Goal: Transaction & Acquisition: Register for event/course

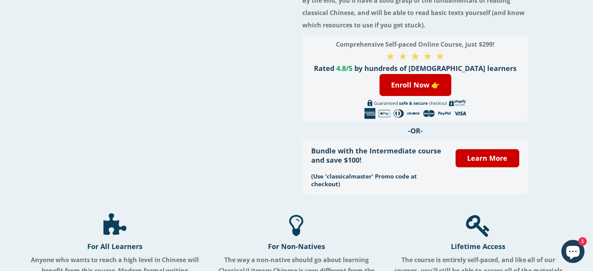
scroll to position [122, 0]
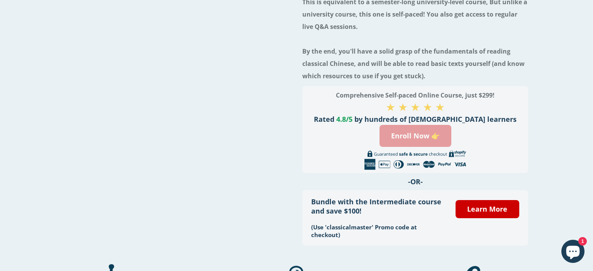
click at [430, 133] on link "Enroll Now 👉" at bounding box center [415, 136] width 72 height 22
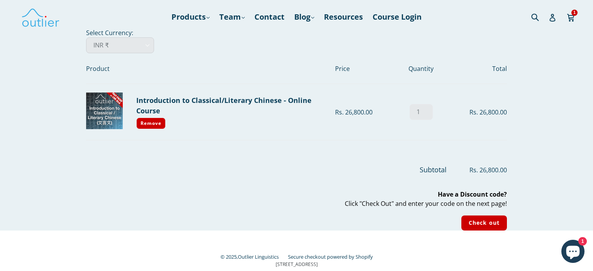
click at [86, 37] on select "AED د.إ AFN ؋ ALL L AMD դր. ANG ƒ AUD $ AWG ƒ AZN ₼ BAM КМ BBD $ BDT ৳ BGN лв. …" at bounding box center [120, 45] width 68 height 16
select select "EUR"
click option "EUR €" at bounding box center [0, 0] width 0 height 0
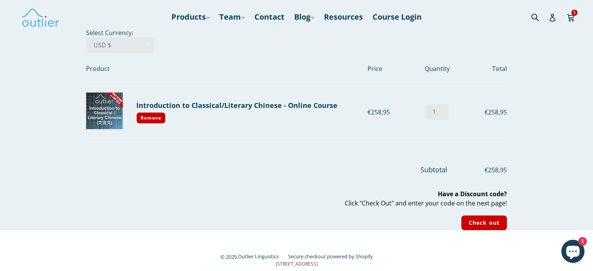
select select "USD"
